Goal: Complete application form: Complete application form

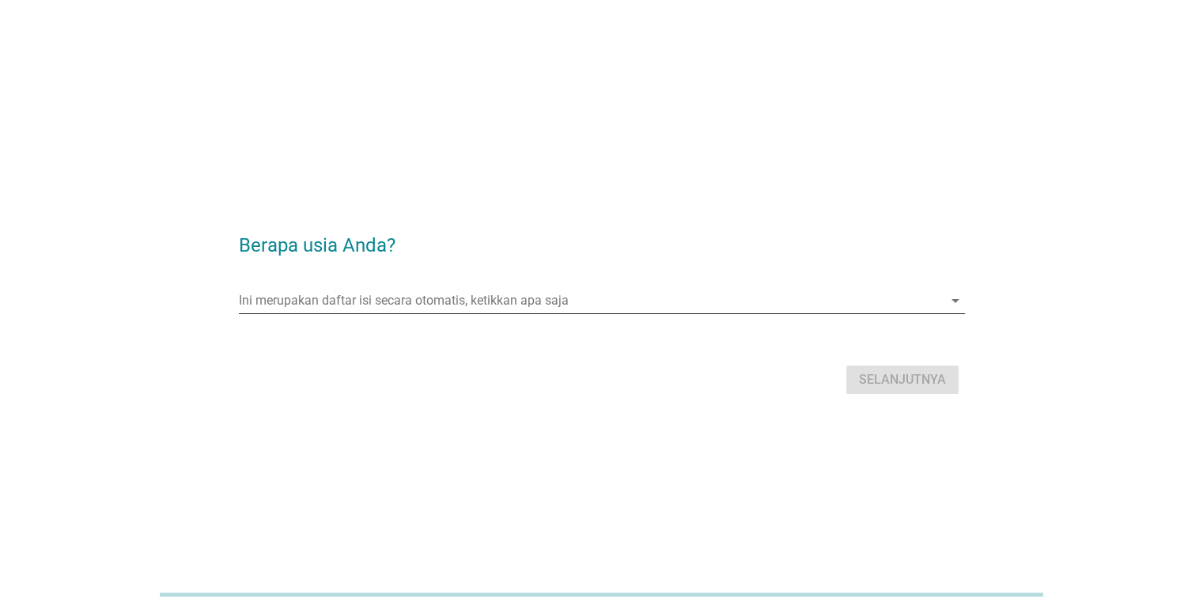
click at [490, 299] on input "Ini merupakan daftar isi secara otomatis, ketikkan apa saja" at bounding box center [591, 300] width 704 height 25
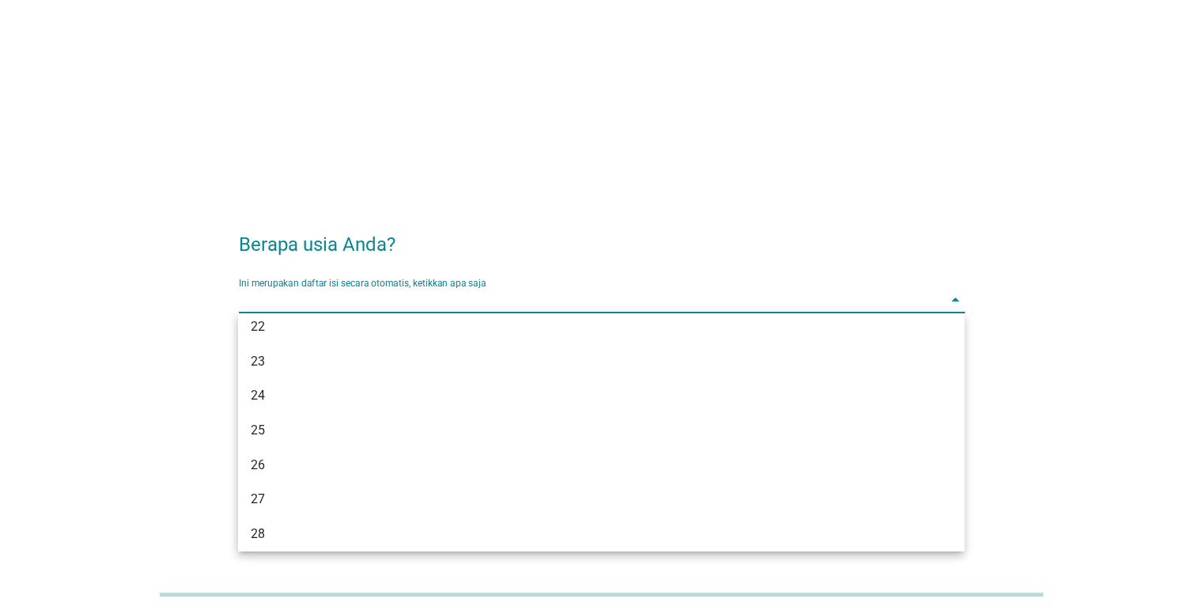
scroll to position [154, 0]
click at [553, 470] on div "26" at bounding box center [601, 458] width 726 height 35
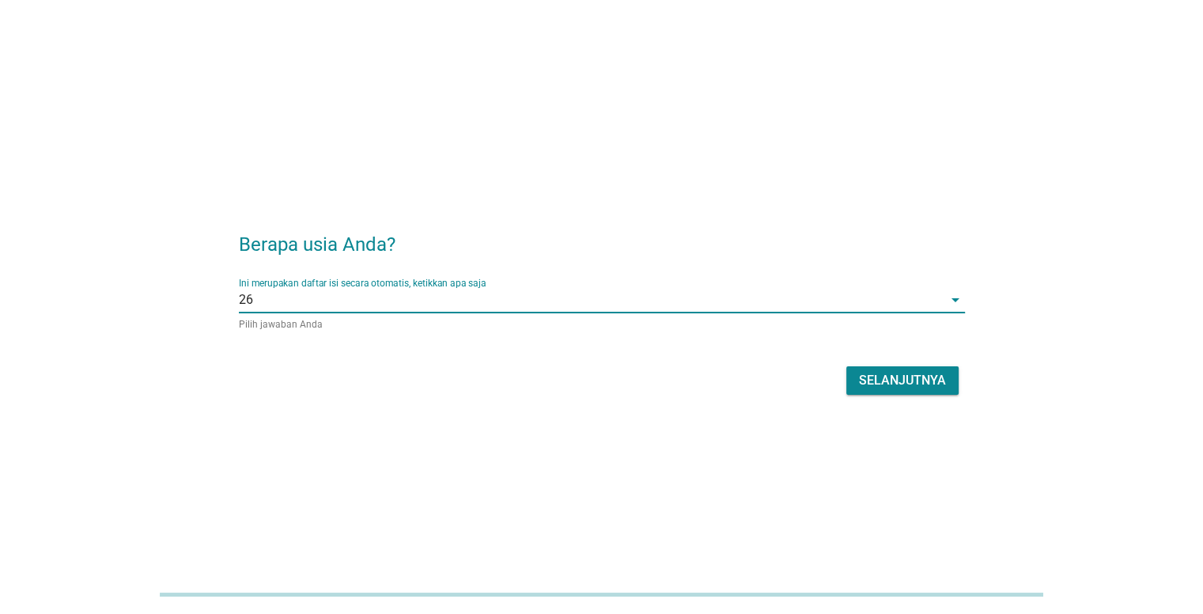
click at [935, 382] on div "Selanjutnya" at bounding box center [902, 380] width 87 height 19
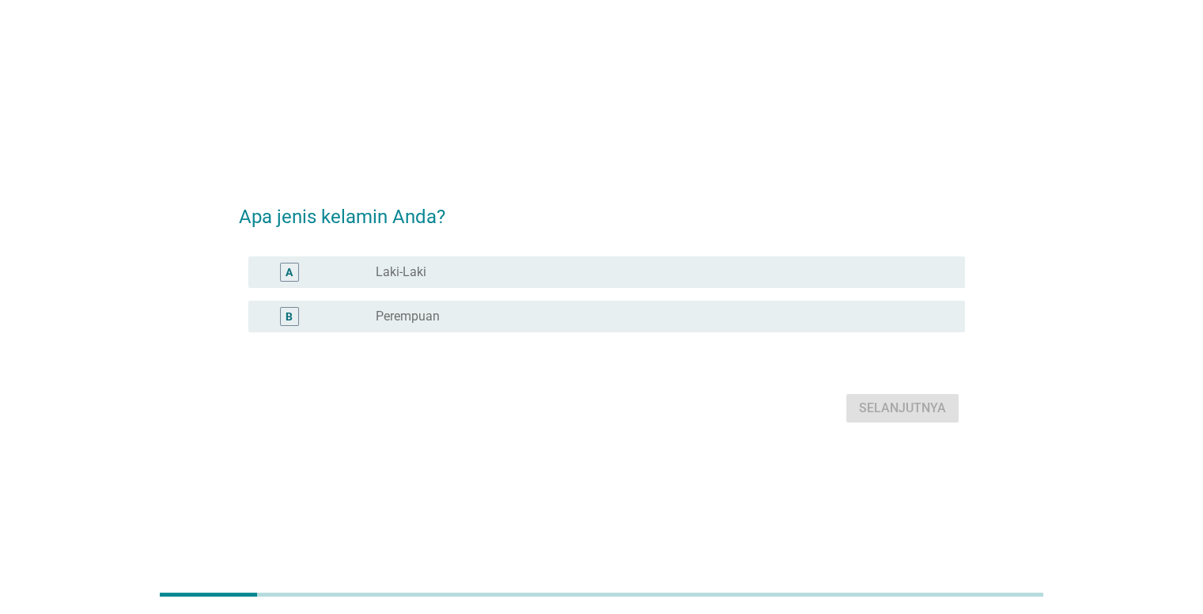
click at [575, 273] on div "radio_button_unchecked Laki-Laki" at bounding box center [657, 272] width 563 height 16
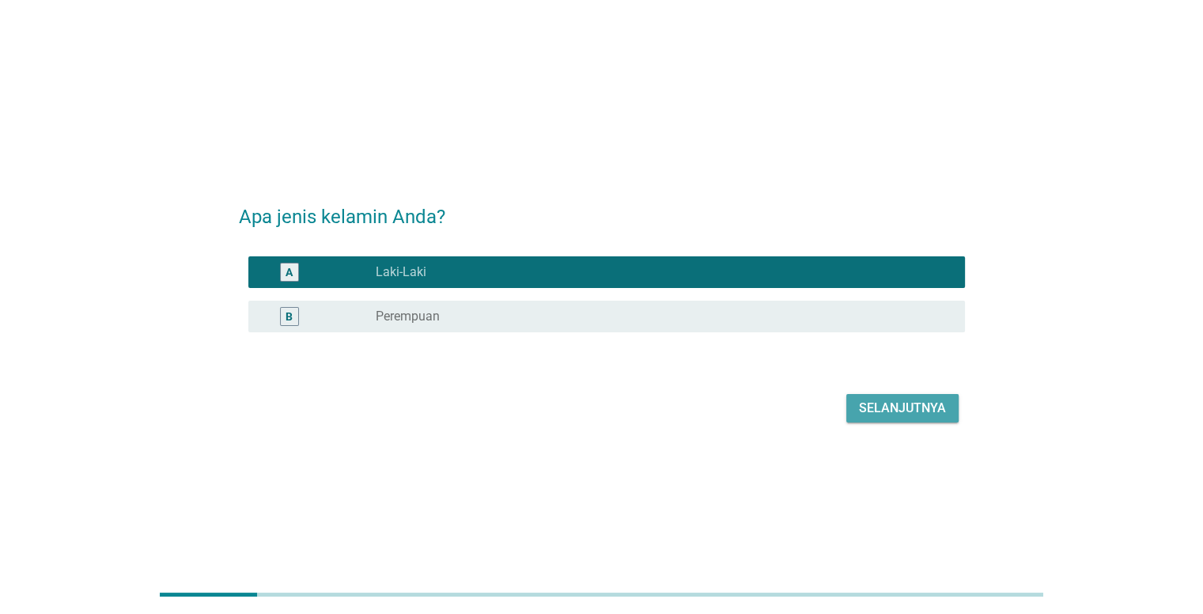
click at [911, 411] on div "Selanjutnya" at bounding box center [902, 407] width 87 height 19
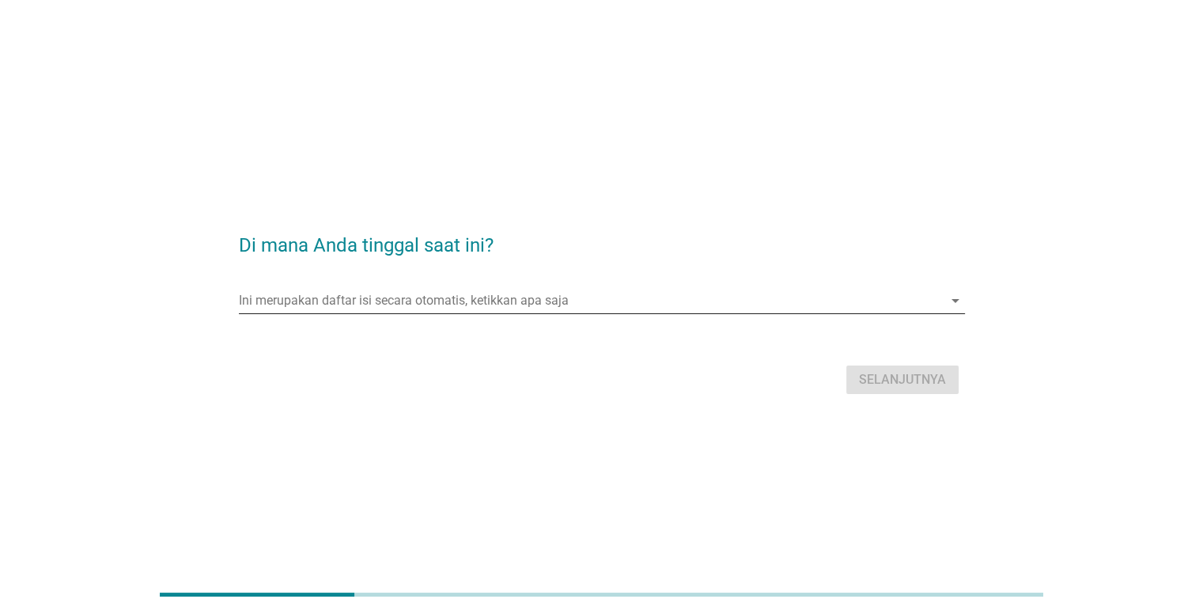
click at [461, 304] on input "Ini merupakan daftar isi secara otomatis, ketikkan apa saja" at bounding box center [591, 300] width 704 height 25
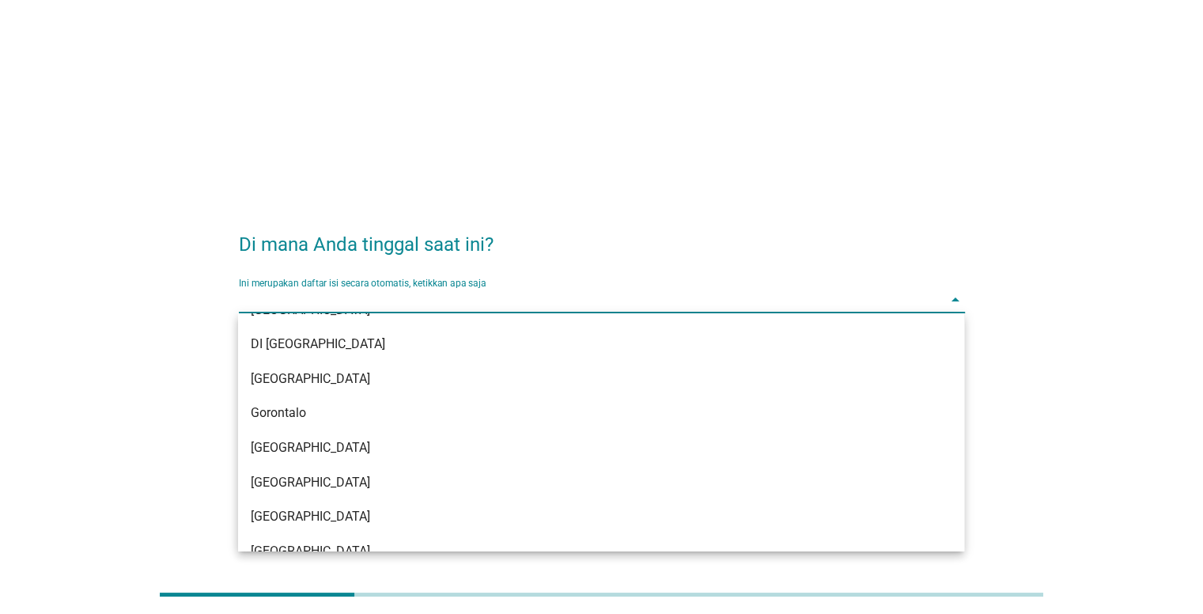
scroll to position [144, 0]
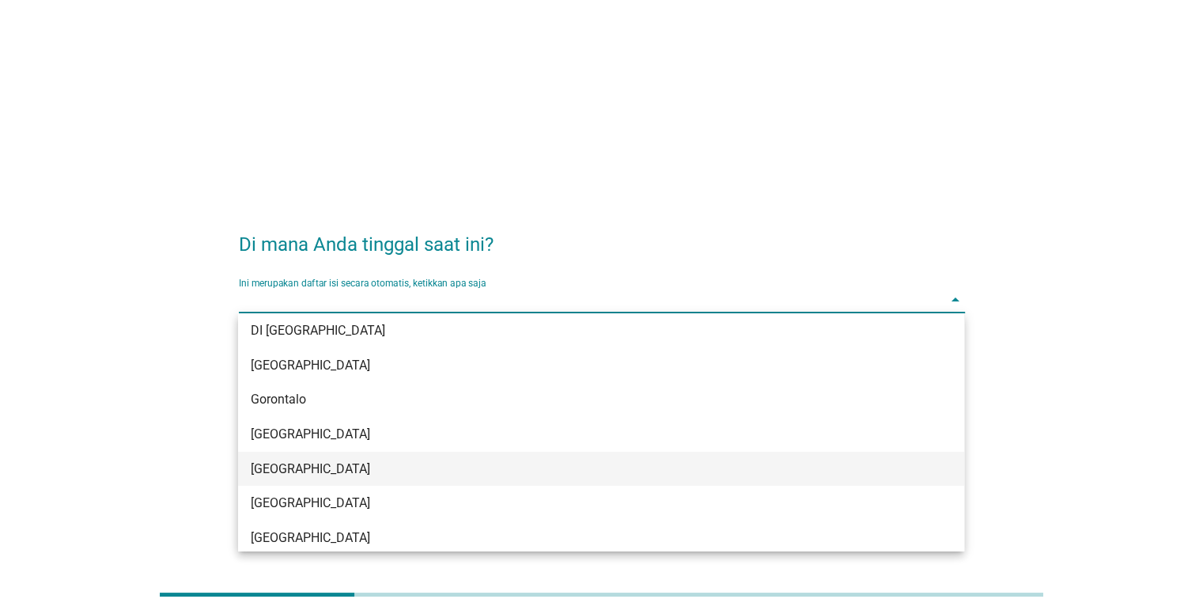
click at [844, 459] on div "[GEOGRAPHIC_DATA]" at bounding box center [572, 468] width 642 height 19
click at [844, 459] on div "Di mana Anda tinggal saat ini? Ini merupakan daftar isi secara otomatis, ketikk…" at bounding box center [601, 307] width 1203 height 614
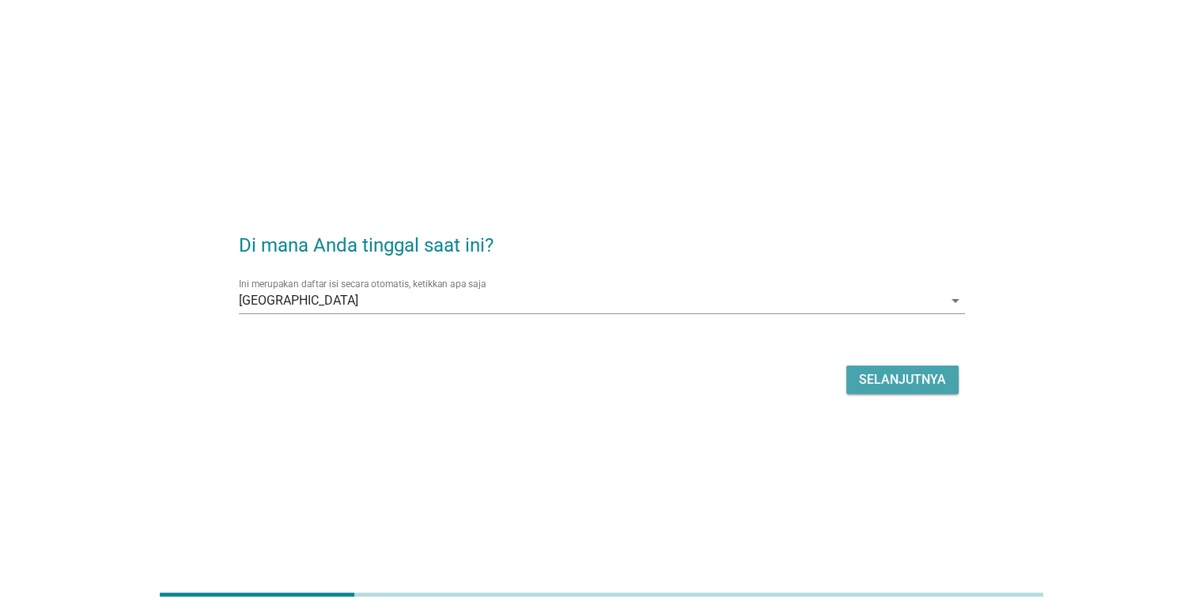
click at [933, 390] on button "Selanjutnya" at bounding box center [902, 379] width 112 height 28
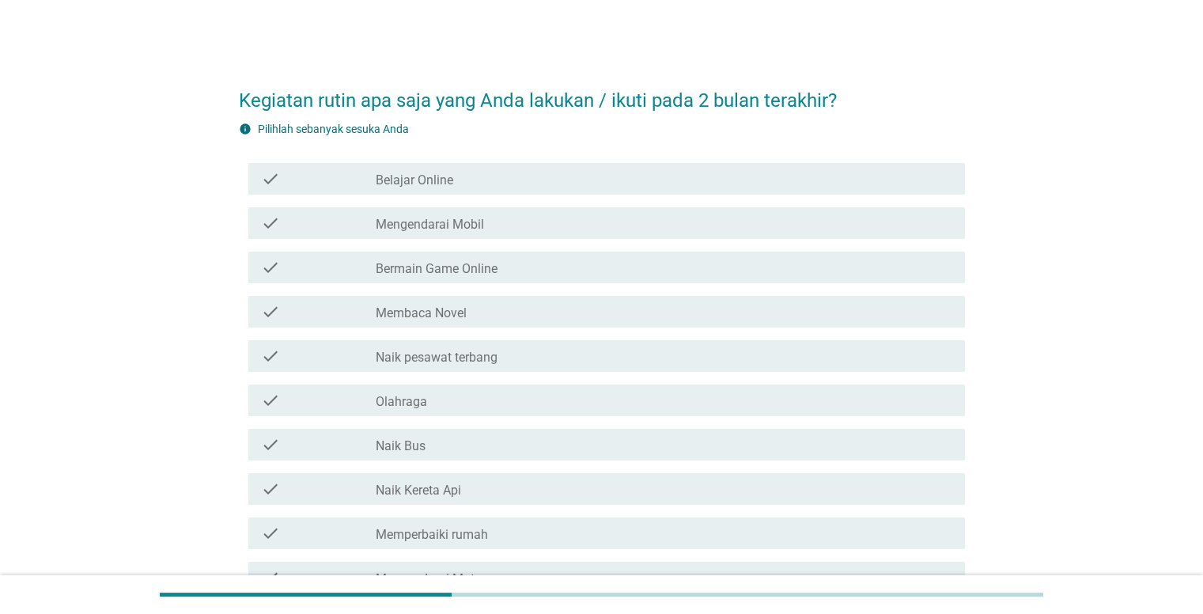
click at [462, 179] on div "check_box_outline_blank Belajar Online" at bounding box center [664, 178] width 576 height 19
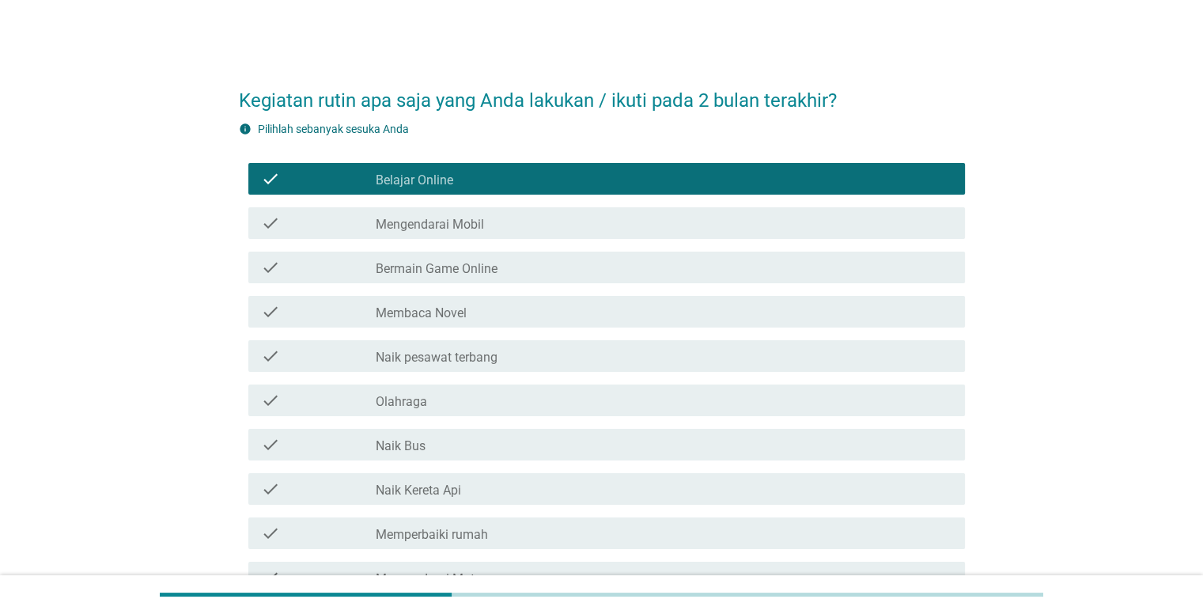
click at [475, 222] on label "Mengendarai Mobil" at bounding box center [430, 225] width 108 height 16
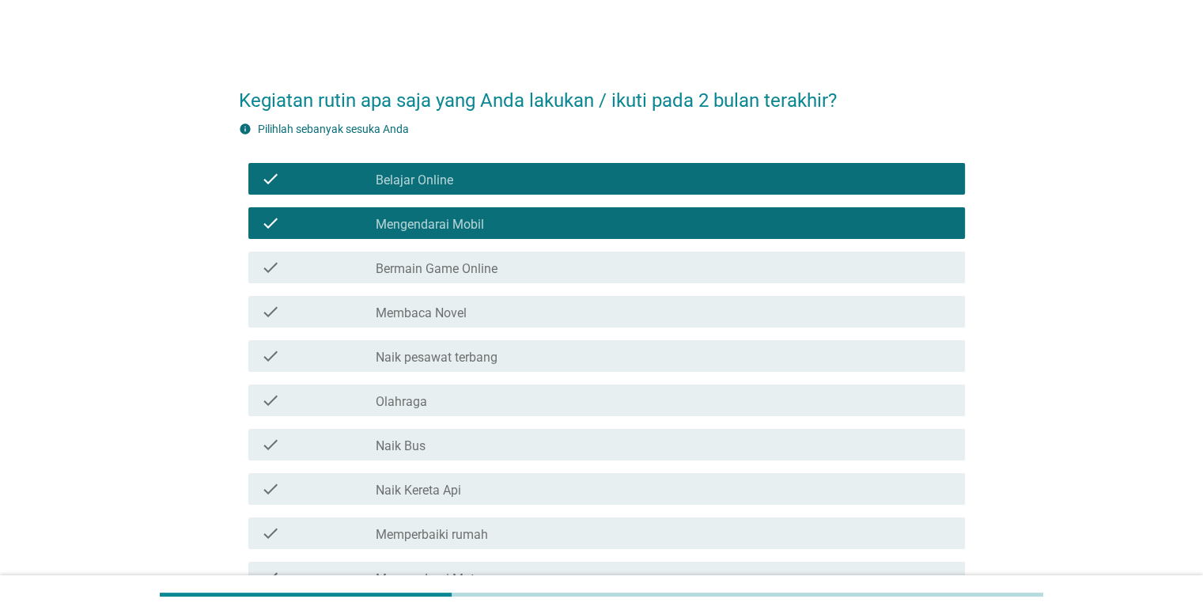
click at [481, 272] on label "Bermain Game Online" at bounding box center [437, 269] width 122 height 16
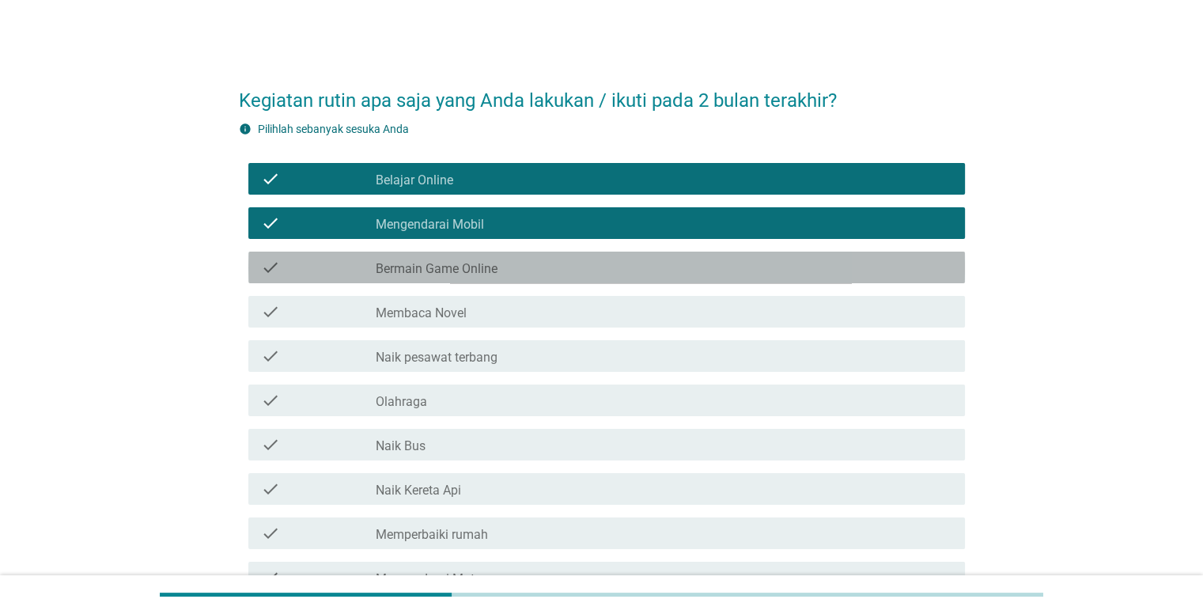
click at [500, 266] on div "check_box_outline_blank Bermain Game Online" at bounding box center [664, 267] width 576 height 19
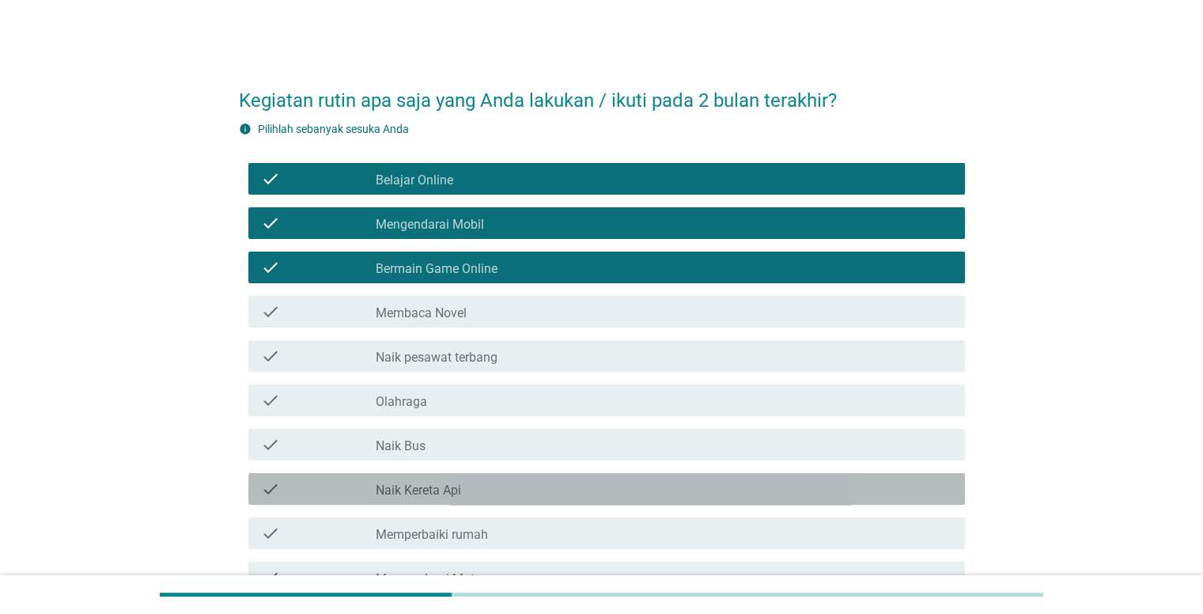
click at [499, 491] on div "check_box_outline_blank Naik Kereta Api" at bounding box center [664, 488] width 576 height 19
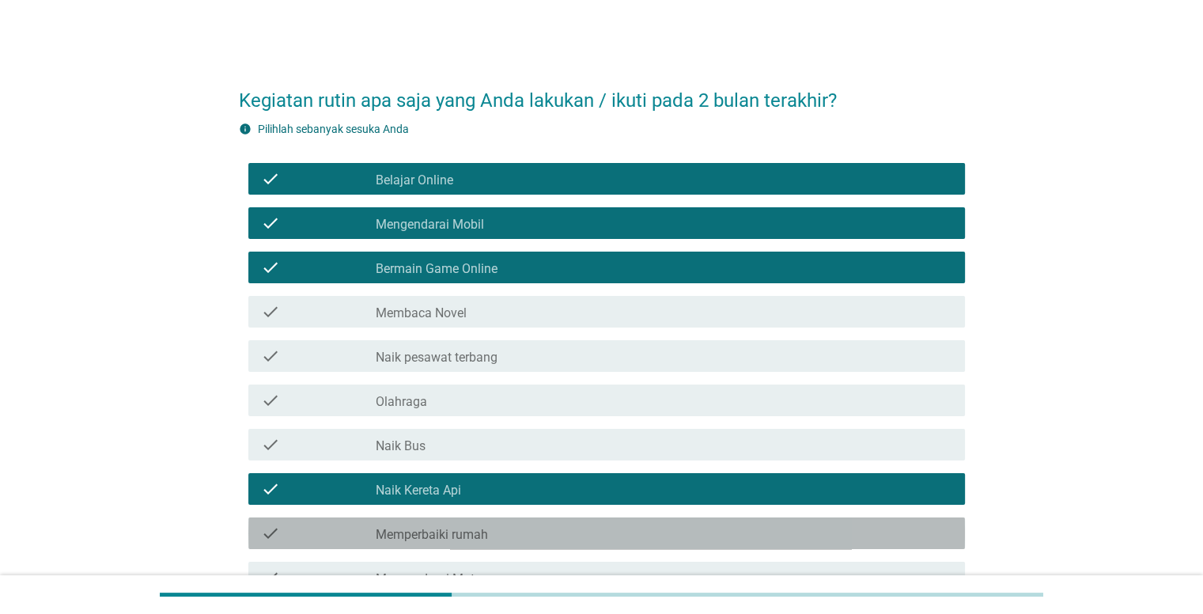
click at [466, 537] on label "Memperbaiki rumah" at bounding box center [432, 535] width 112 height 16
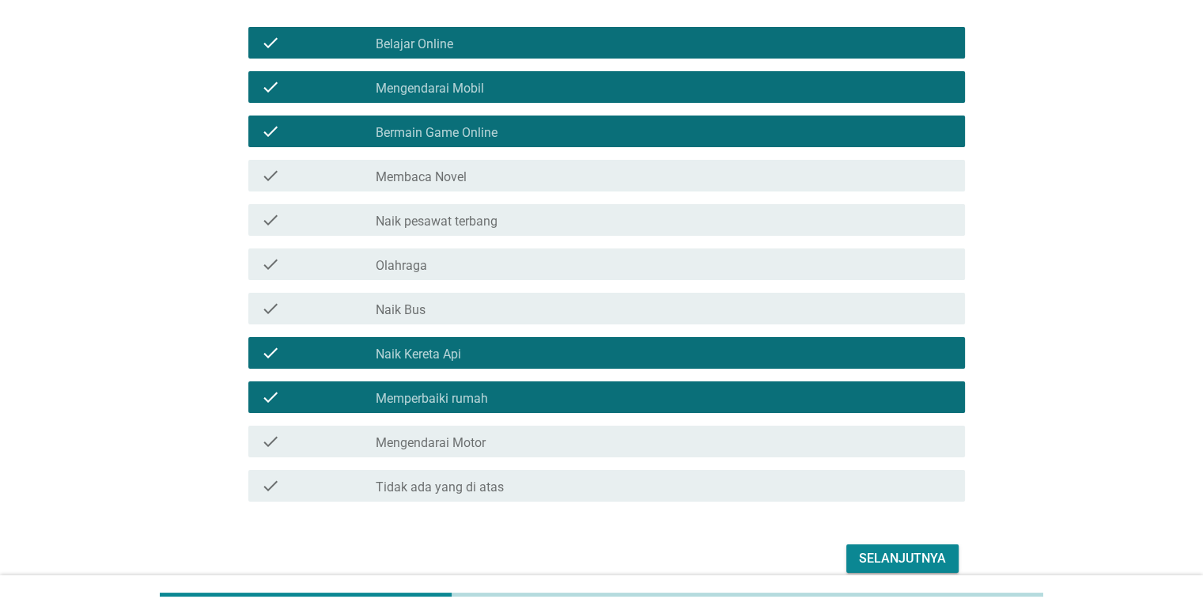
scroll to position [136, 0]
click at [541, 446] on div "check_box_outline_blank Mengendarai Motor" at bounding box center [664, 441] width 576 height 19
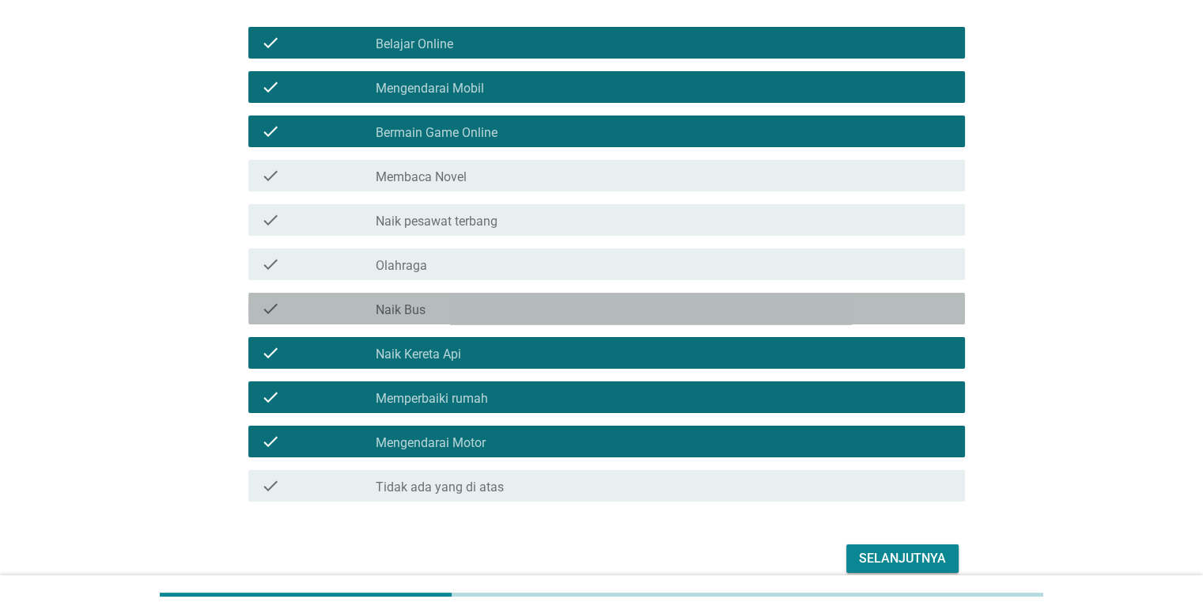
click at [604, 304] on div "check_box_outline_blank Naik Bus" at bounding box center [664, 308] width 576 height 19
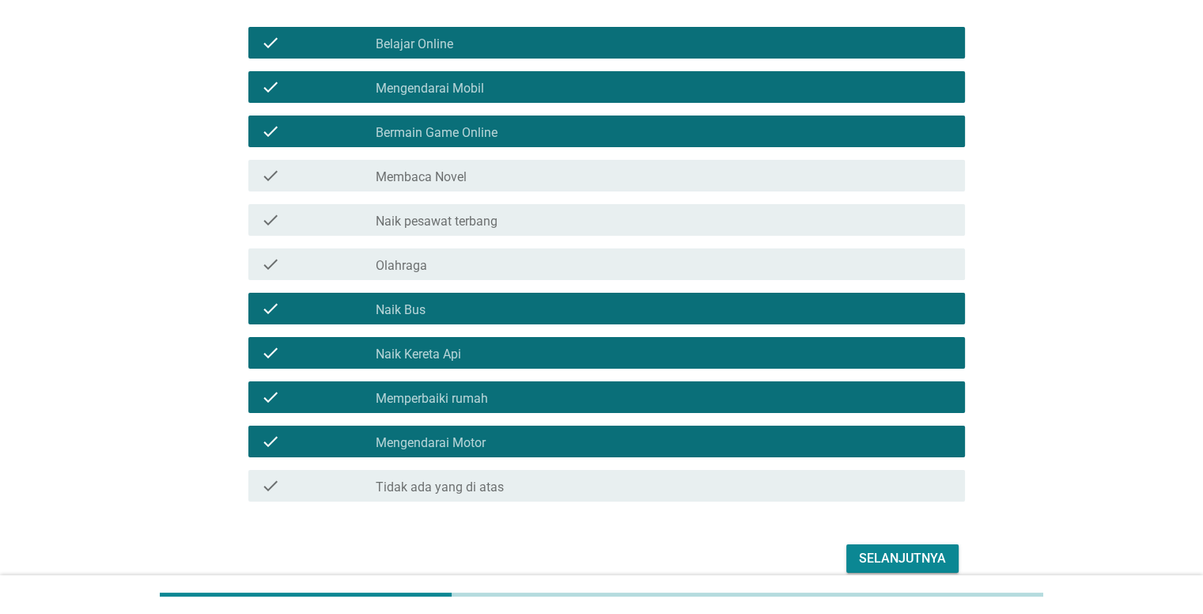
click at [502, 263] on div "check_box_outline_blank Olahraga" at bounding box center [664, 264] width 576 height 19
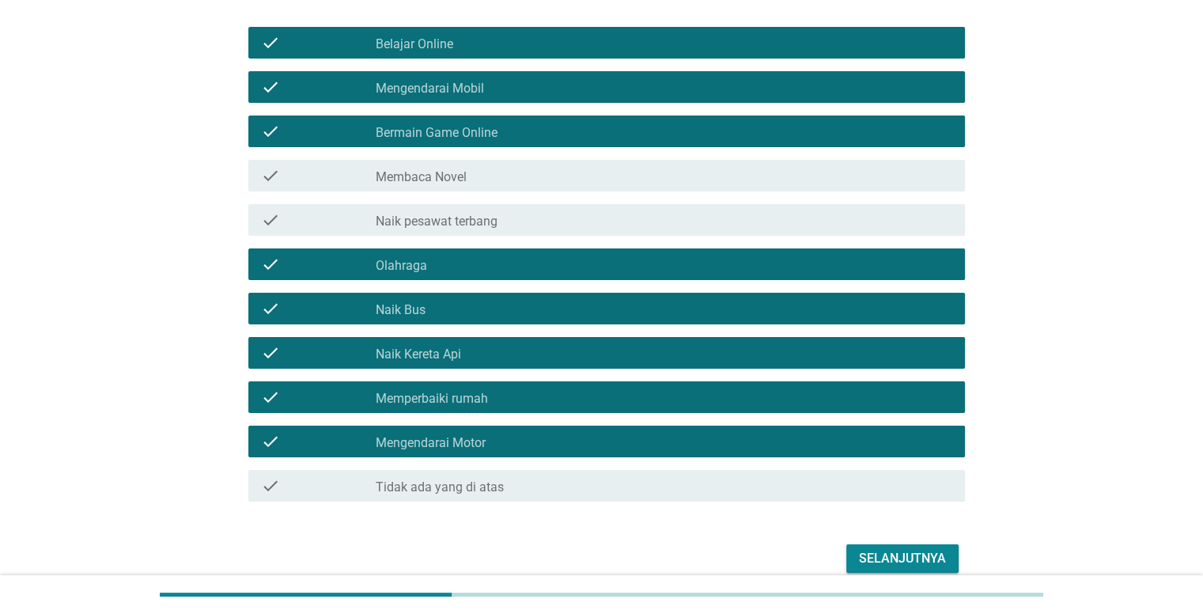
click at [895, 557] on div "Selanjutnya" at bounding box center [902, 558] width 87 height 19
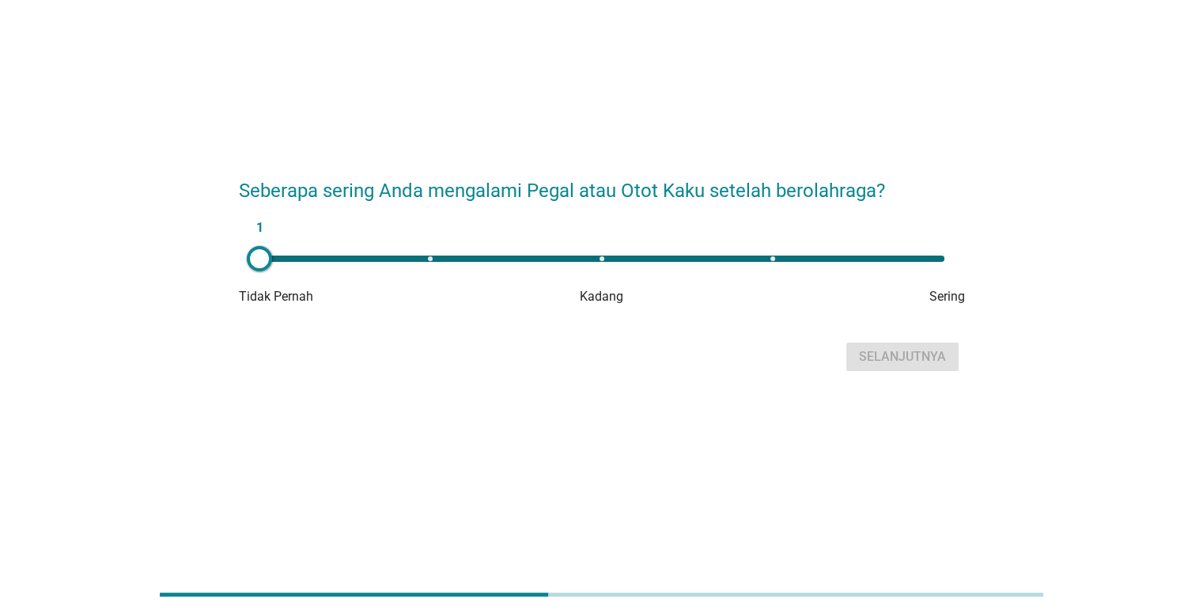
scroll to position [0, 0]
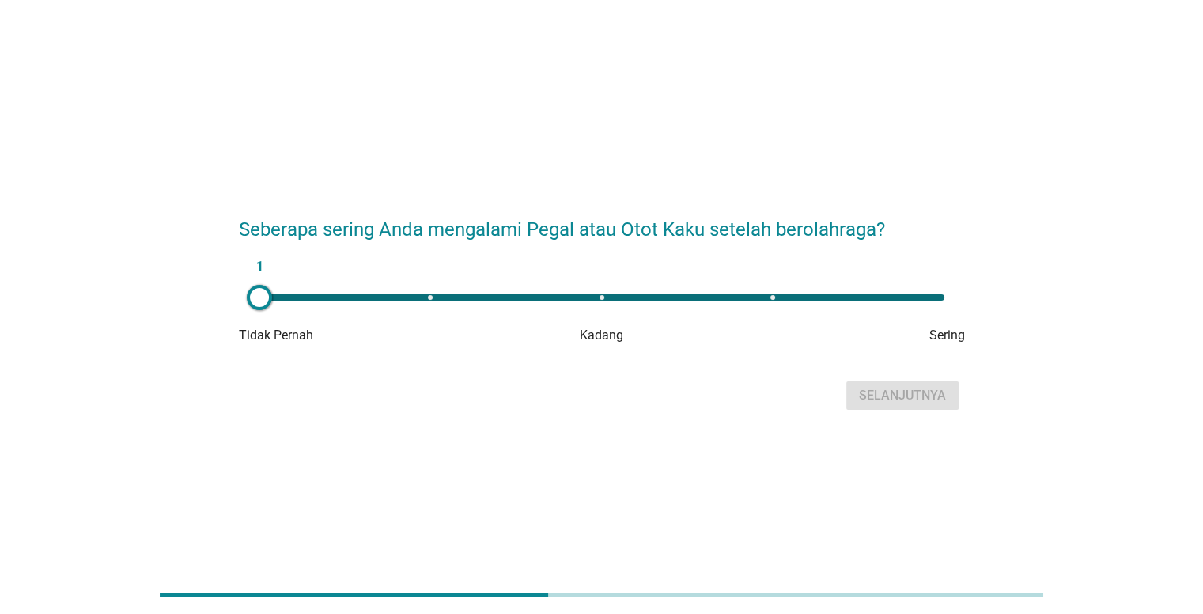
click at [602, 296] on div "1" at bounding box center [601, 297] width 685 height 6
type input "3"
click at [911, 393] on div "Selanjutnya" at bounding box center [902, 395] width 87 height 19
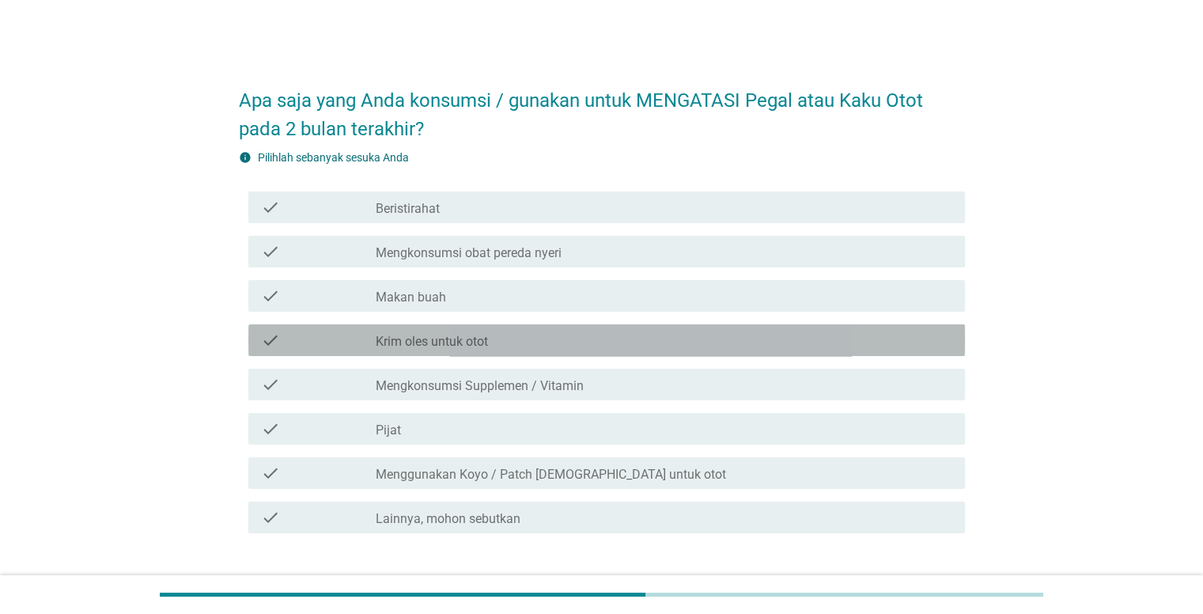
click at [391, 339] on label "Krim oles untuk otot" at bounding box center [432, 342] width 112 height 16
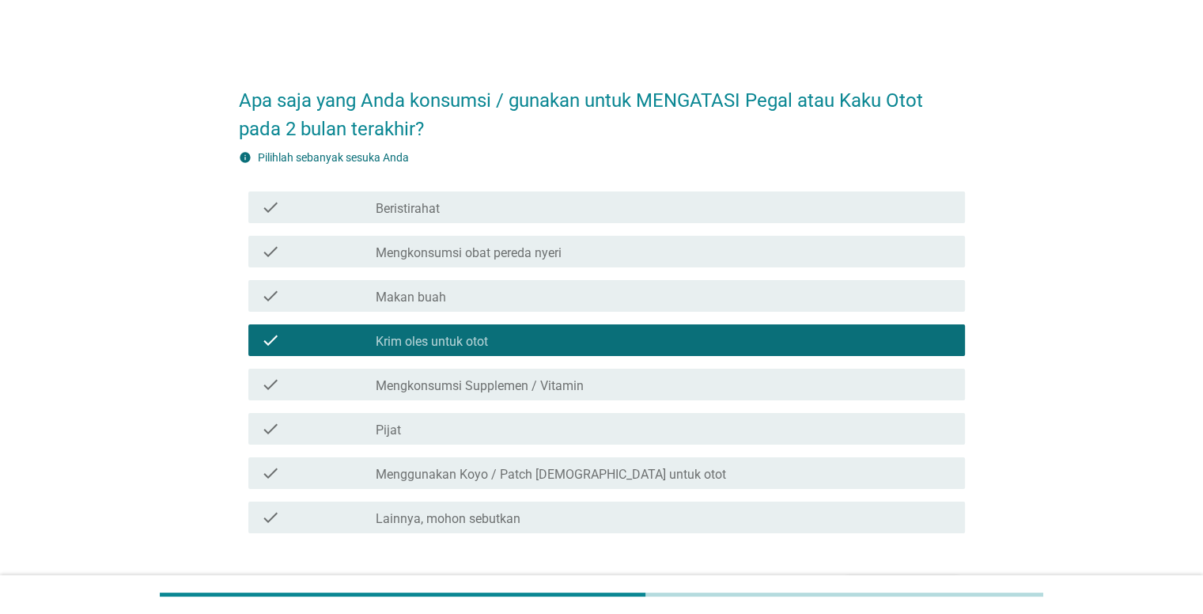
click at [396, 427] on label "Pijat" at bounding box center [388, 430] width 25 height 16
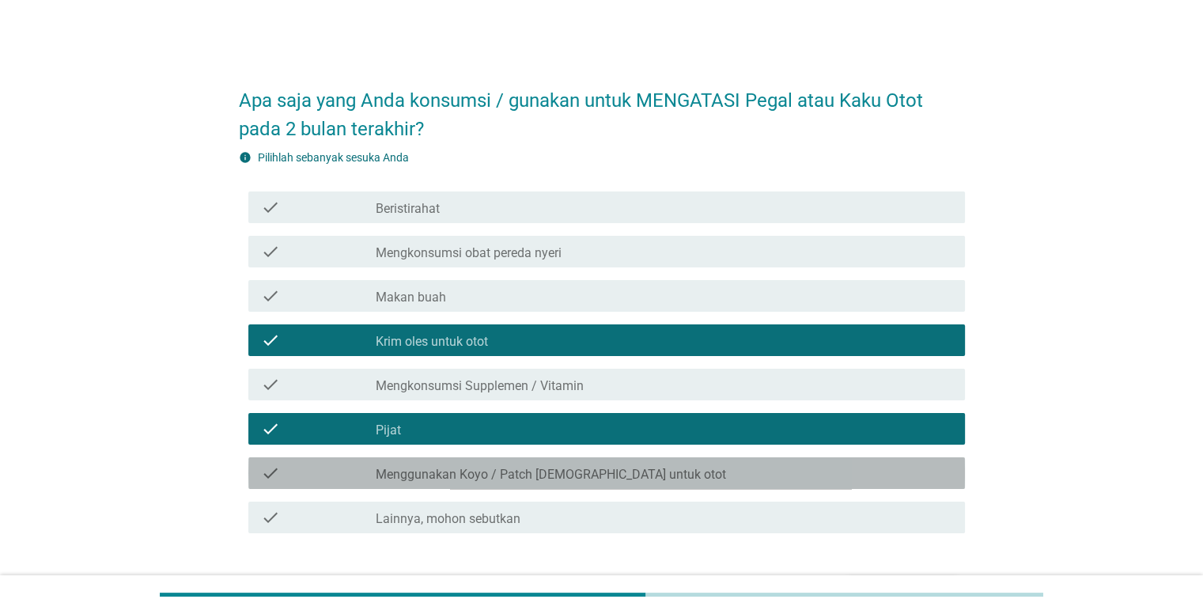
click at [398, 477] on label "Menggunakan Koyo / Patch [DEMOGRAPHIC_DATA] untuk otot" at bounding box center [551, 474] width 350 height 16
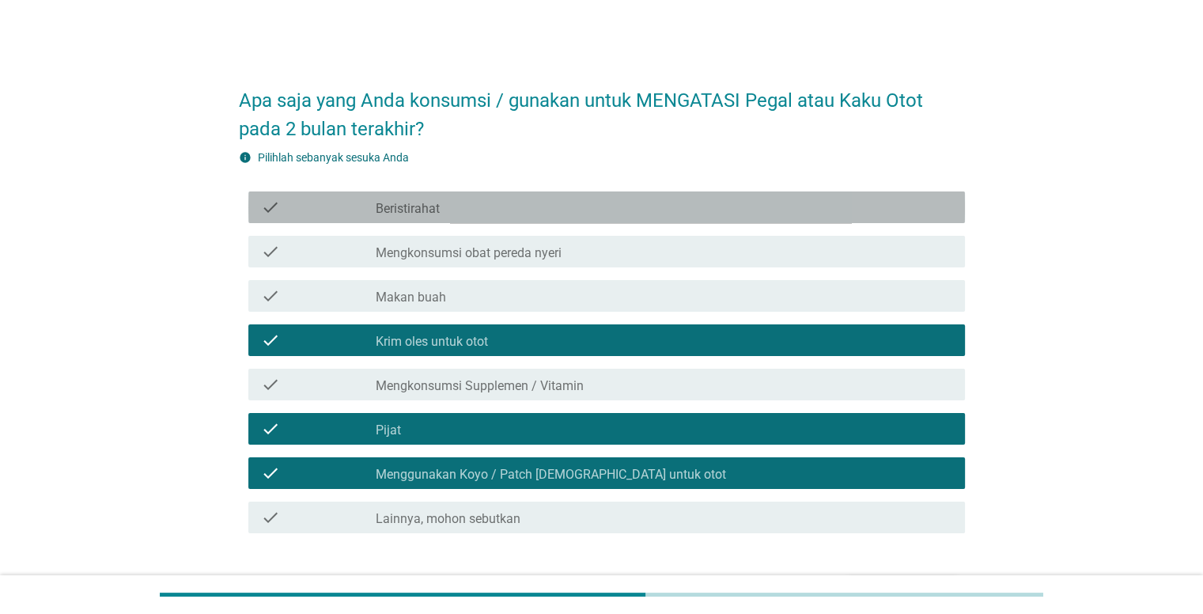
click at [468, 198] on div "check_box_outline_blank Beristirahat" at bounding box center [664, 207] width 576 height 19
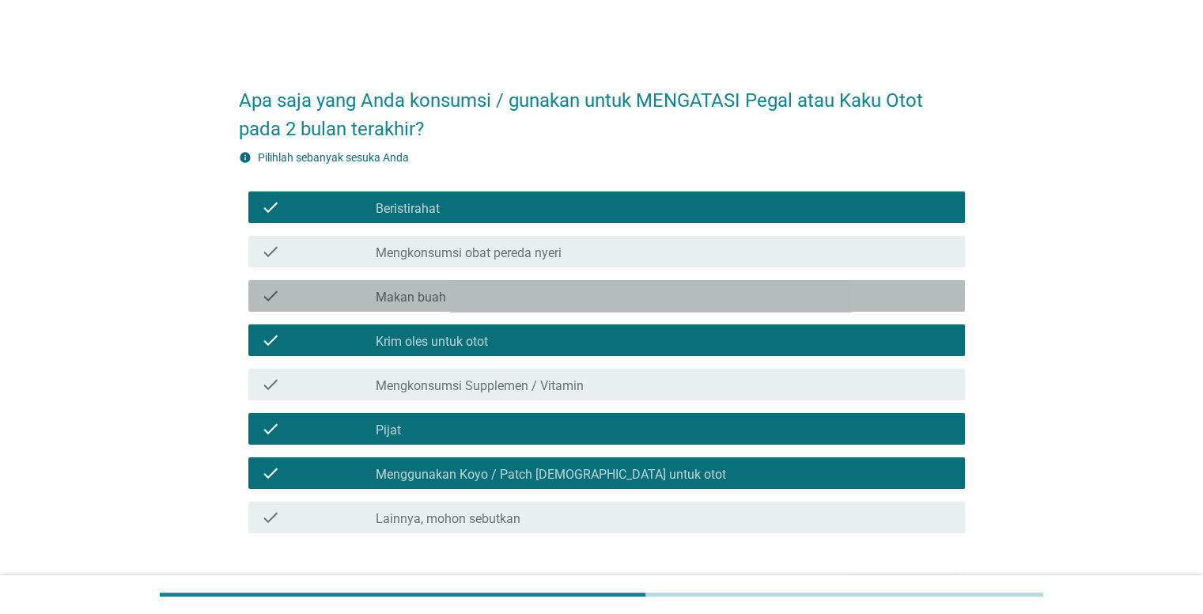
click at [452, 298] on div "check_box_outline_blank Makan buah" at bounding box center [664, 295] width 576 height 19
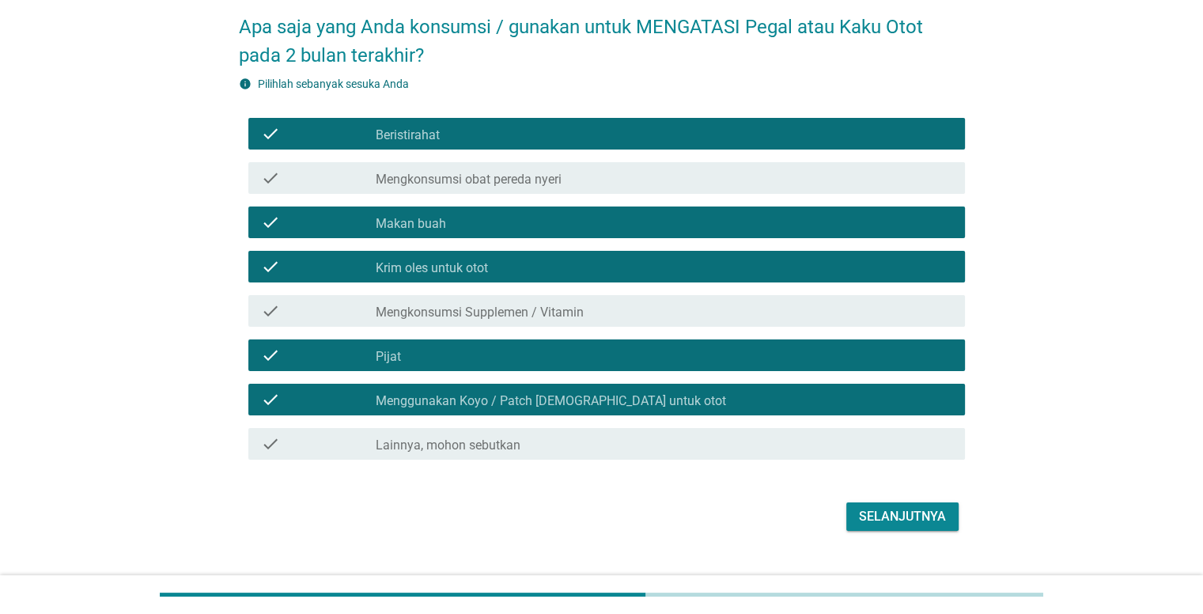
scroll to position [104, 0]
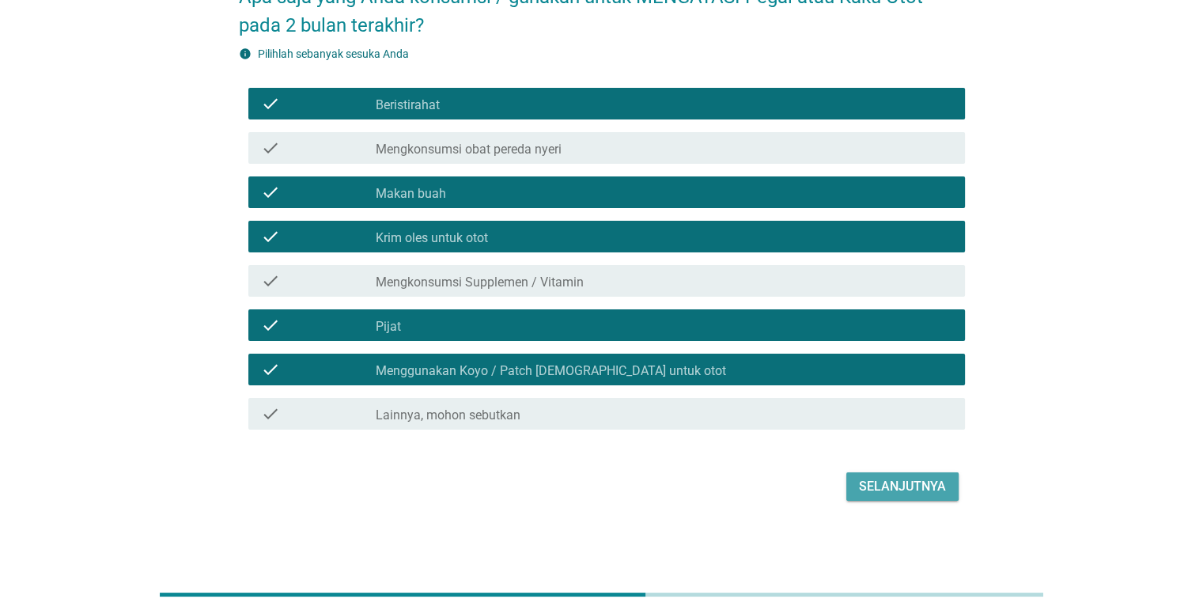
click at [873, 481] on div "Selanjutnya" at bounding box center [902, 486] width 87 height 19
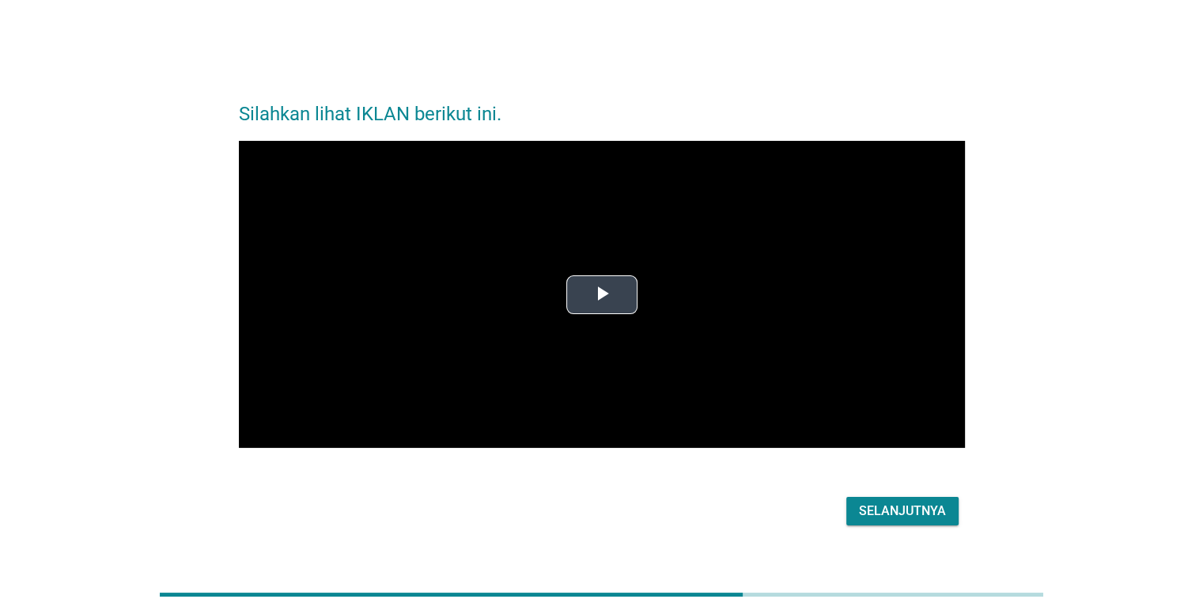
click at [602, 294] on span "Video Player" at bounding box center [602, 294] width 0 height 0
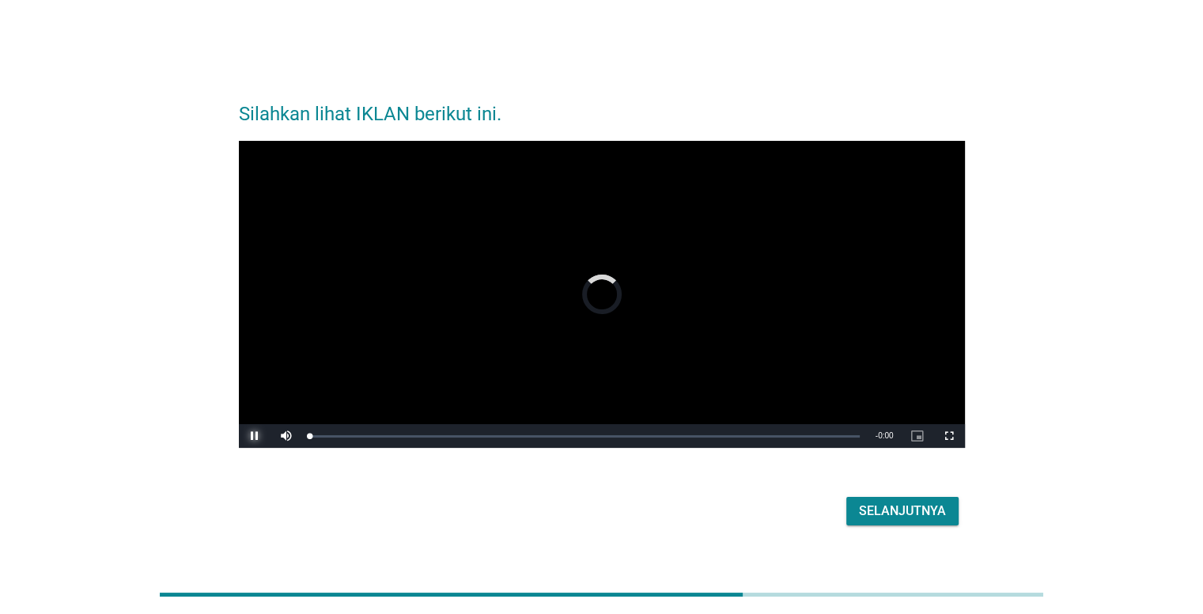
click at [252, 436] on span "Video Player" at bounding box center [255, 436] width 32 height 0
click at [288, 436] on span "Video Player" at bounding box center [286, 436] width 32 height 0
click at [292, 436] on span "Video Player" at bounding box center [286, 436] width 32 height 0
click at [327, 436] on div "71%" at bounding box center [320, 436] width 32 height 2
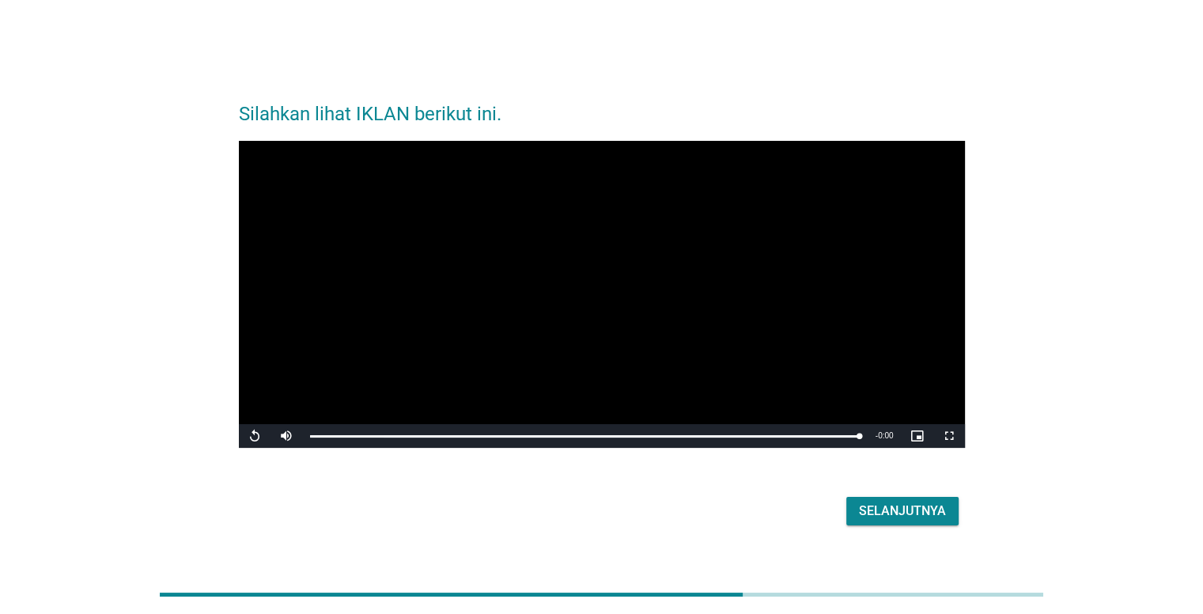
click at [863, 512] on div "Selanjutnya" at bounding box center [902, 510] width 87 height 19
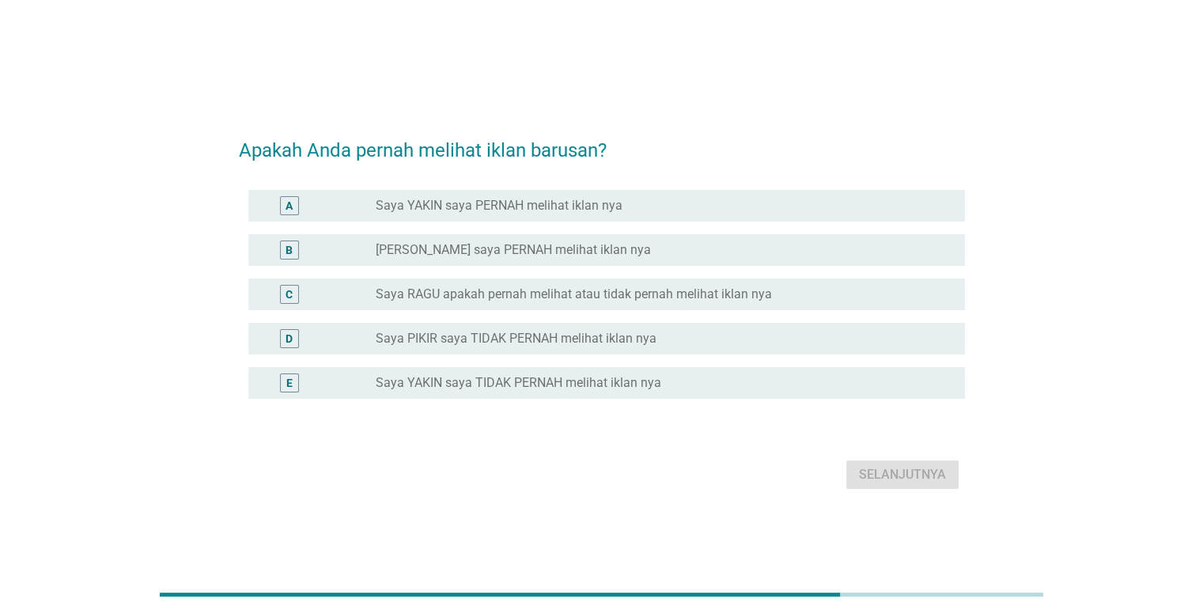
click at [511, 207] on label "Saya YAKIN saya PERNAH melihat iklan nya" at bounding box center [499, 206] width 247 height 16
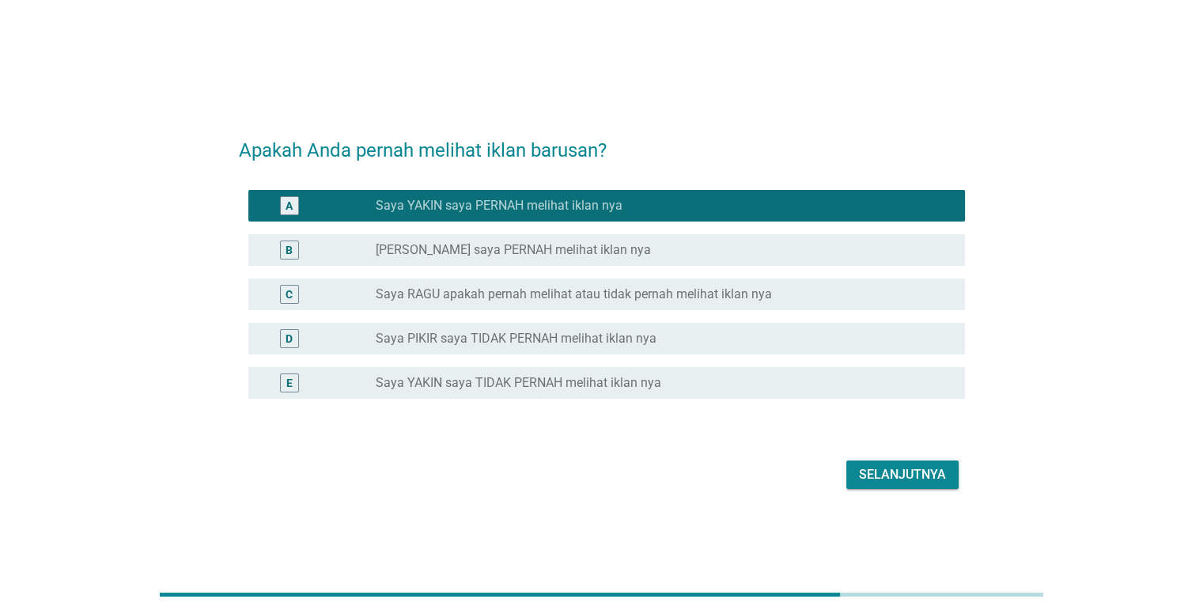
click at [927, 475] on div "Selanjutnya" at bounding box center [902, 474] width 87 height 19
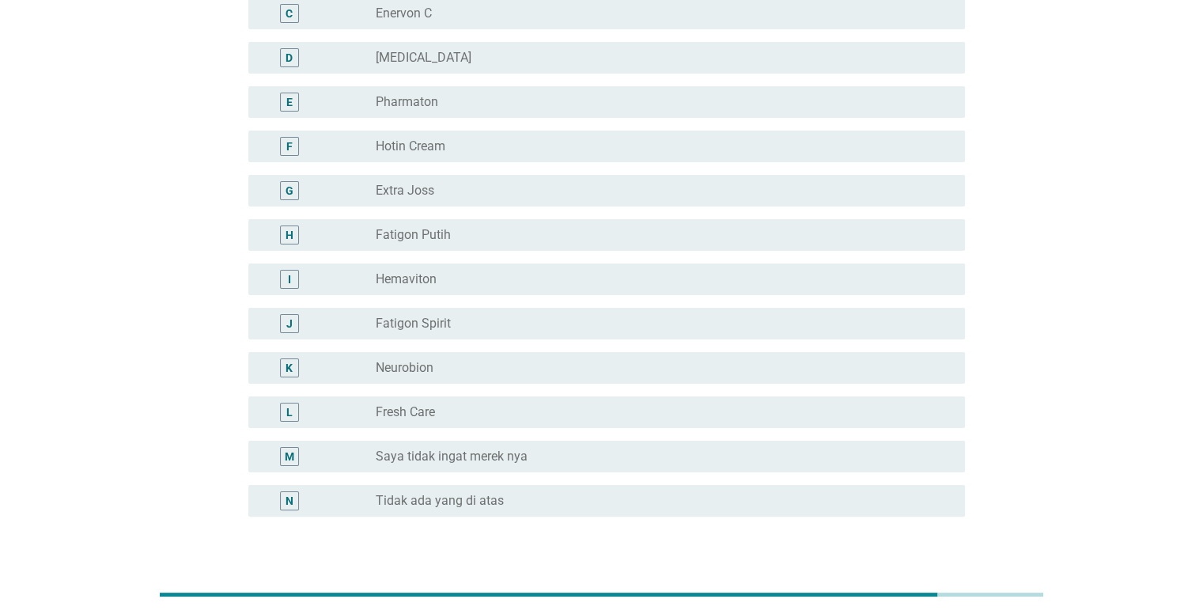
scroll to position [261, 0]
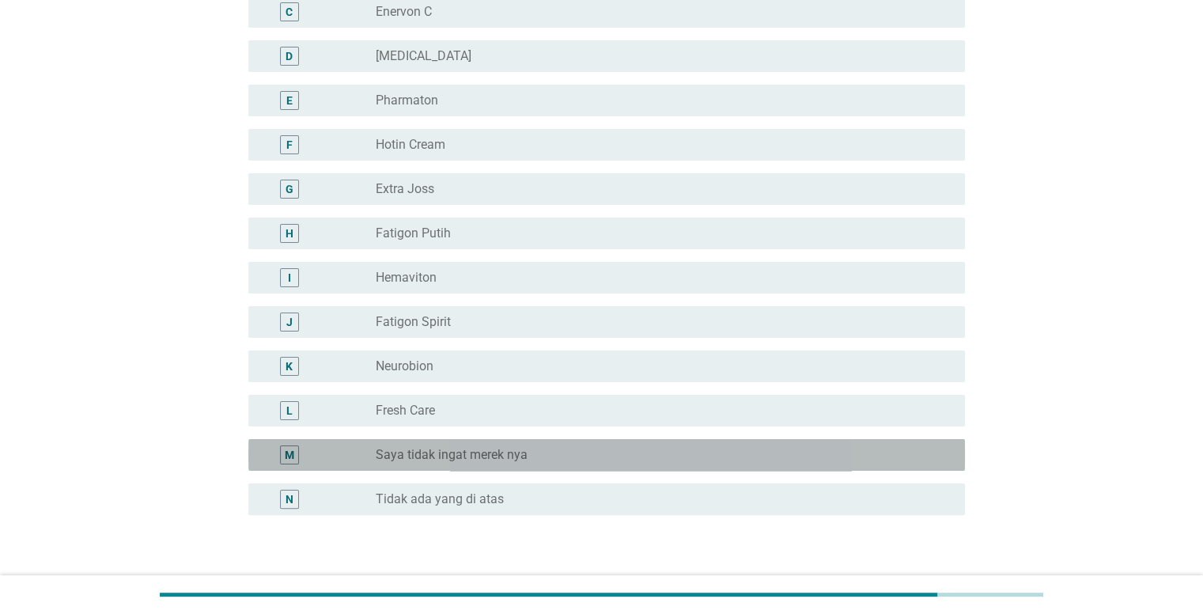
click at [734, 455] on div "radio_button_unchecked Saya tidak ingat merek nya" at bounding box center [657, 455] width 563 height 16
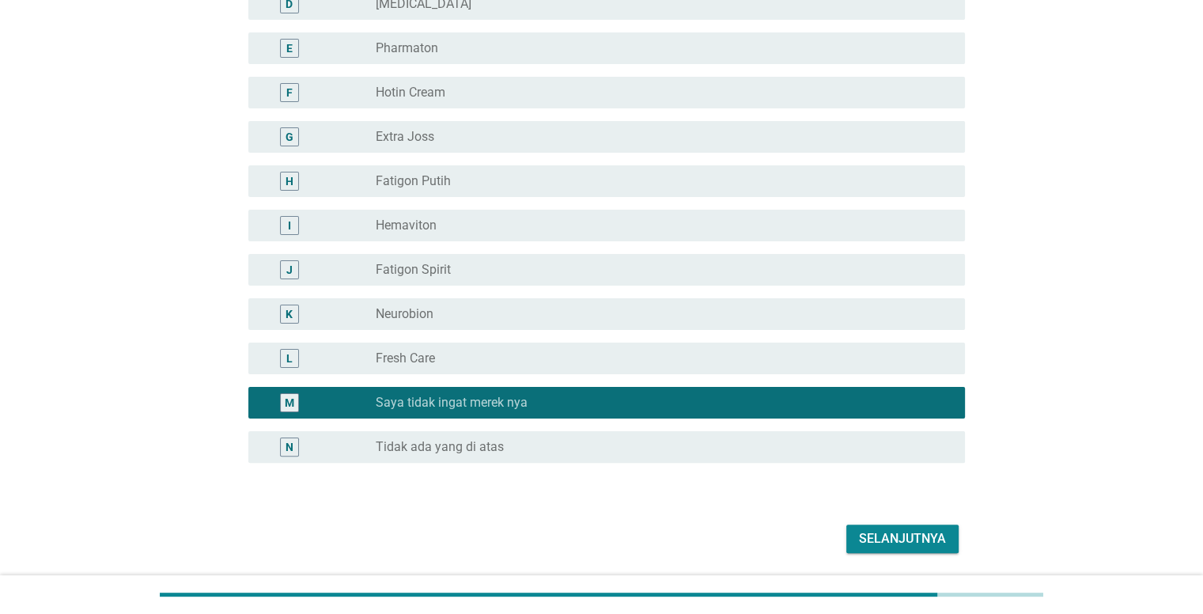
scroll to position [365, 0]
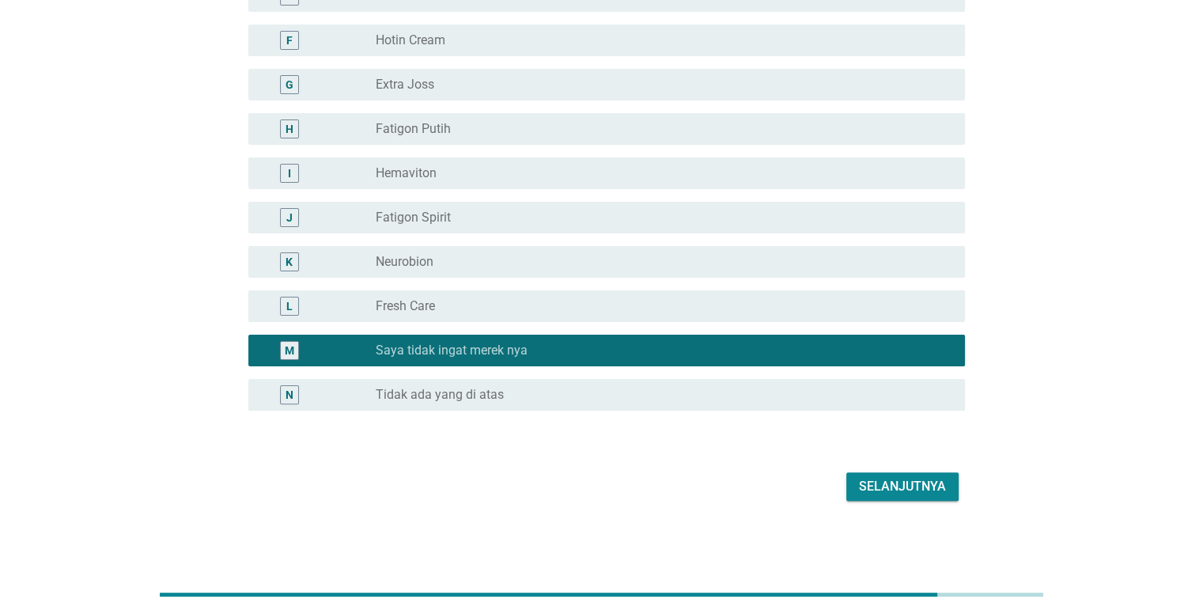
click at [1199, 484] on div "Anda mengatakan Anda pernah melihat iklan di atas. Tolong anda katakan kepada s…" at bounding box center [601, 105] width 1203 height 940
click at [878, 479] on div "Selanjutnya" at bounding box center [902, 486] width 87 height 19
